Goal: Information Seeking & Learning: Learn about a topic

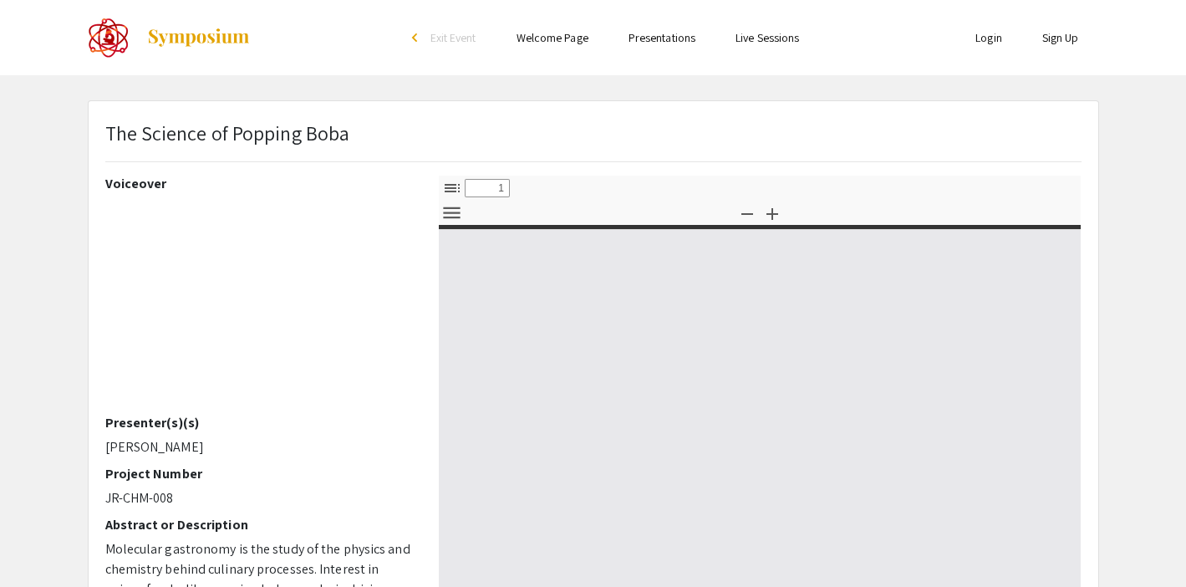
select select "custom"
type input "0"
select select "custom"
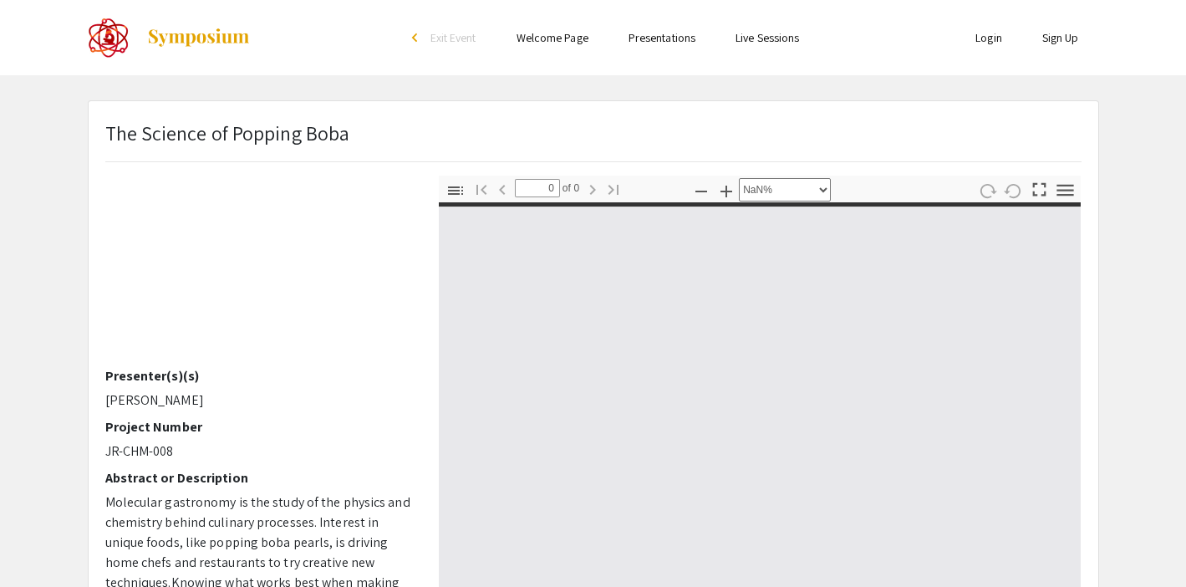
scroll to position [69, 0]
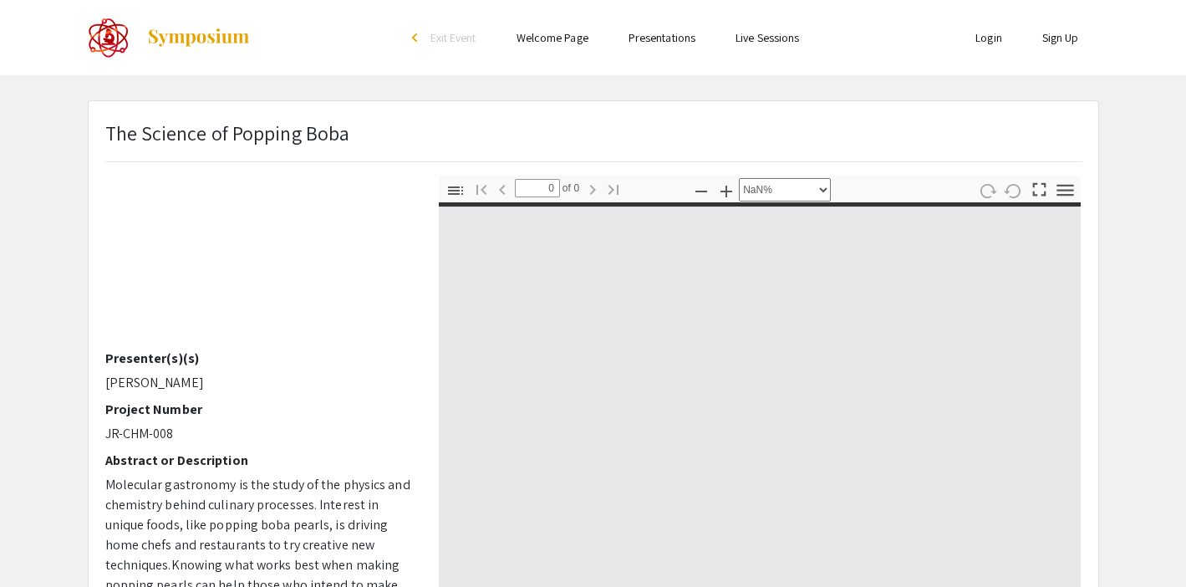
type input "1"
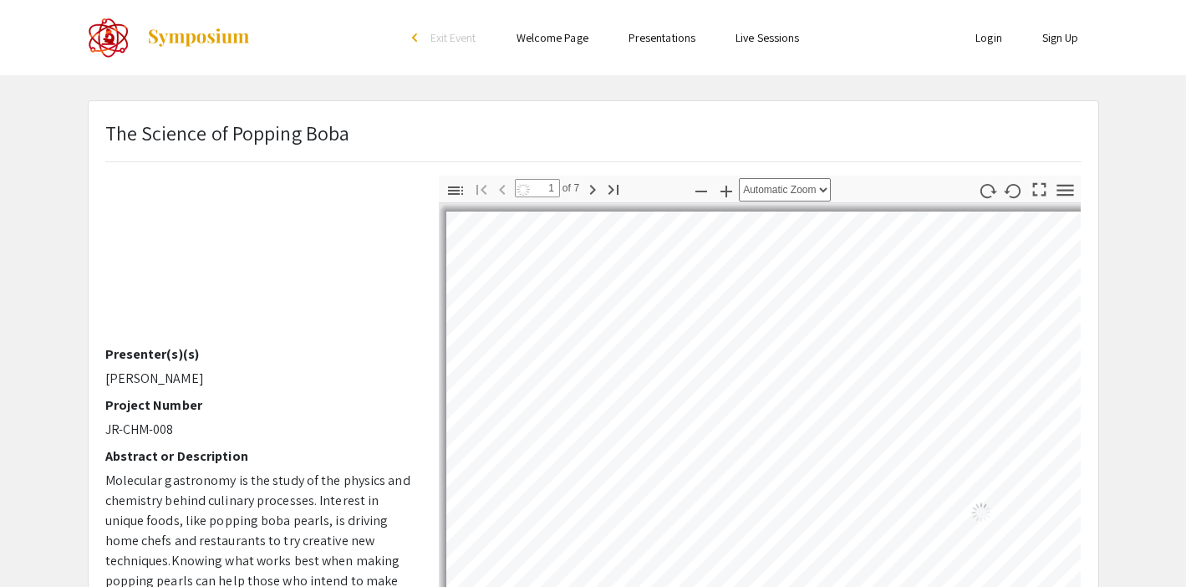
select select "auto"
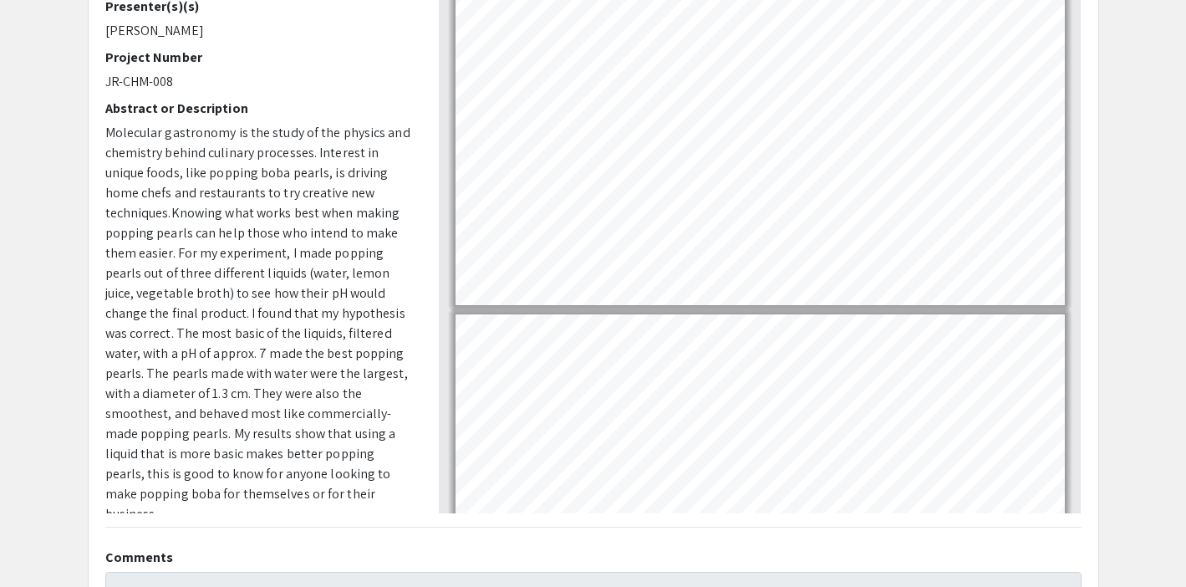
scroll to position [265, 0]
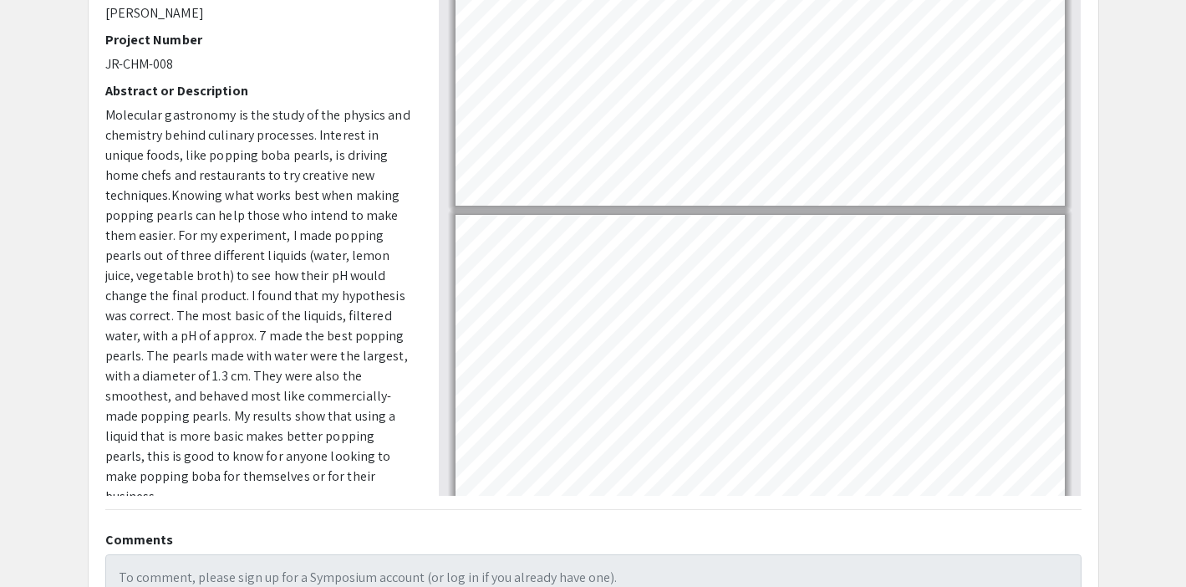
type input "7"
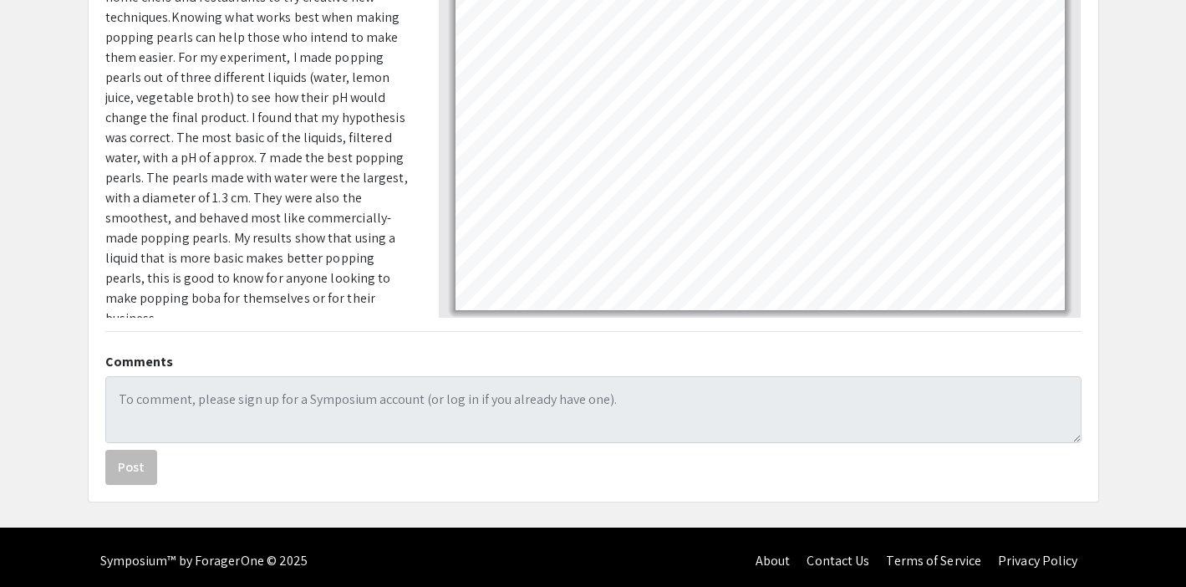
scroll to position [444, 0]
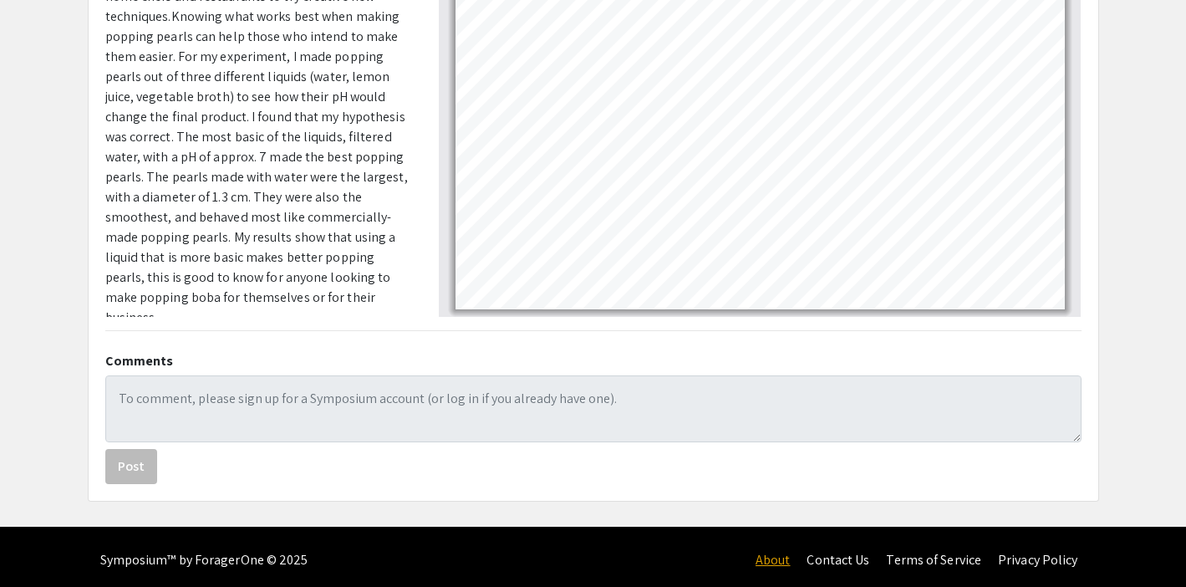
click at [768, 555] on link "About" at bounding box center [772, 560] width 35 height 18
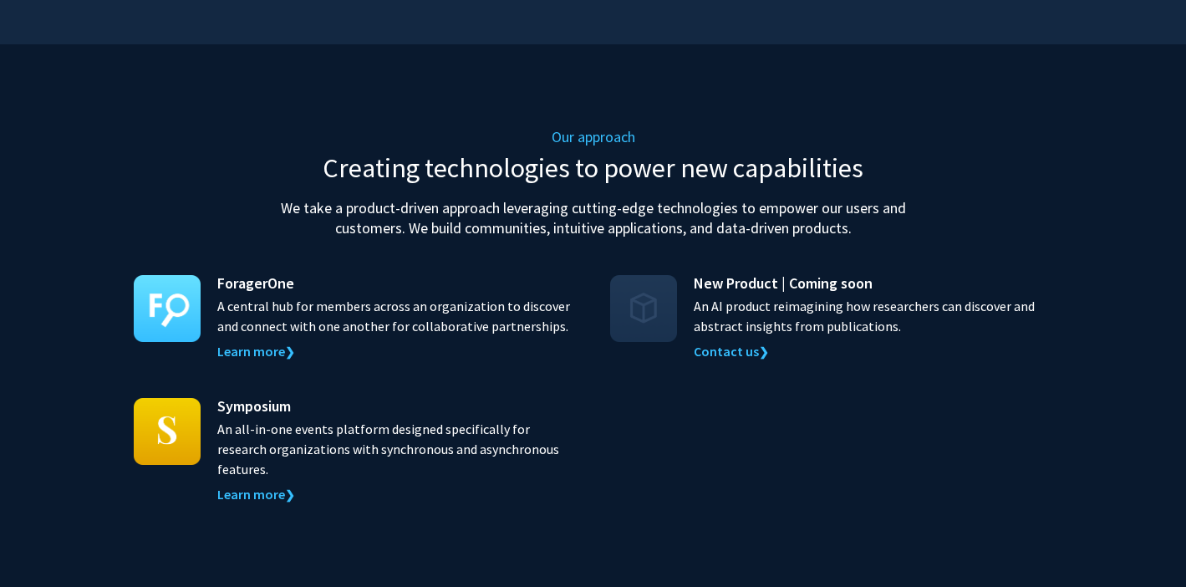
scroll to position [1519, 0]
